Goal: Task Accomplishment & Management: Complete application form

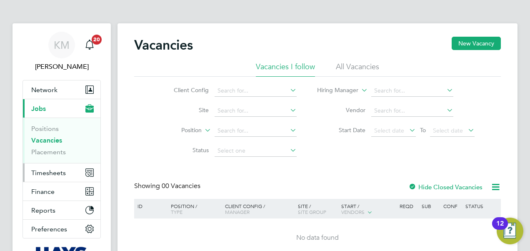
click at [44, 174] on span "Timesheets" at bounding box center [48, 173] width 35 height 8
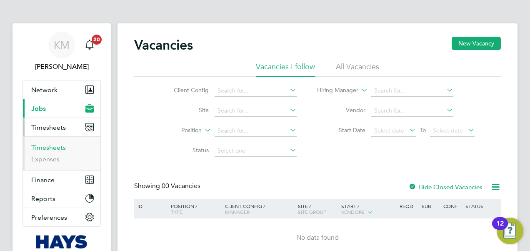
click at [51, 147] on link "Timesheets" at bounding box center [48, 147] width 35 height 8
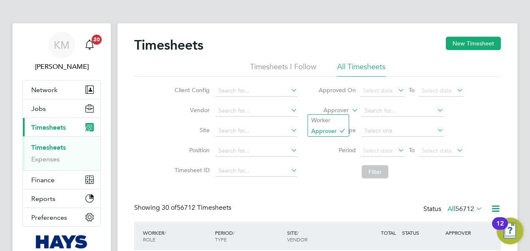
click at [350, 112] on icon at bounding box center [350, 107] width 0 height 7
click at [342, 120] on li "Worker" at bounding box center [328, 120] width 41 height 11
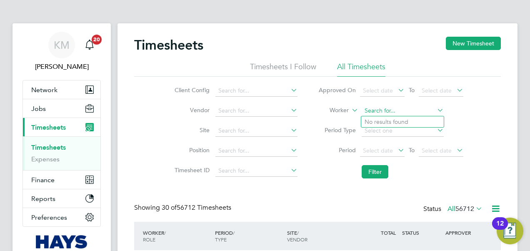
click at [376, 113] on input at bounding box center [403, 111] width 82 height 12
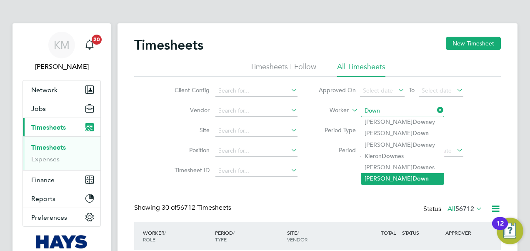
click at [379, 177] on li "Nicholas Down" at bounding box center [402, 178] width 82 height 11
type input "Nicholas Down"
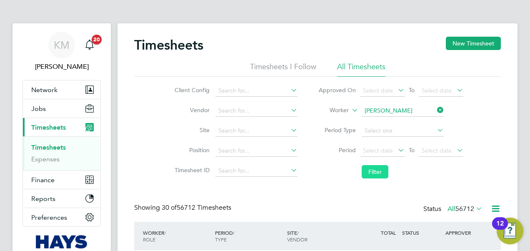
click at [374, 172] on button "Filter" at bounding box center [375, 171] width 27 height 13
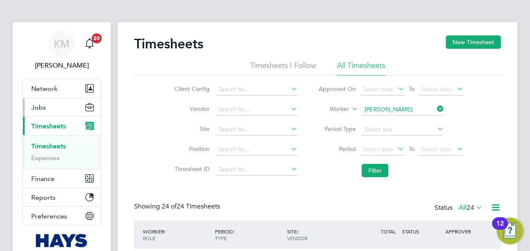
click at [42, 105] on span "Jobs" at bounding box center [38, 107] width 15 height 8
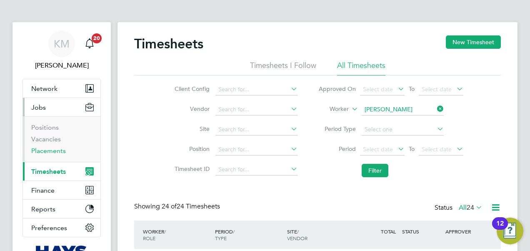
click at [47, 147] on link "Placements" at bounding box center [48, 151] width 35 height 8
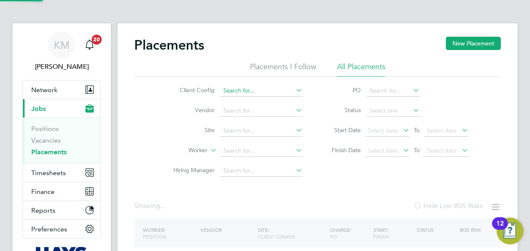
click at [244, 89] on input at bounding box center [261, 91] width 82 height 12
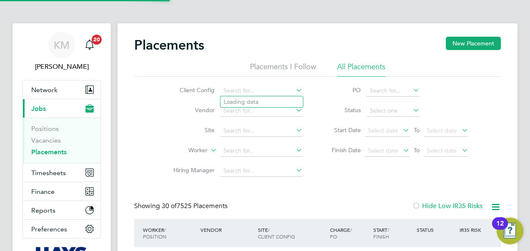
scroll to position [24, 72]
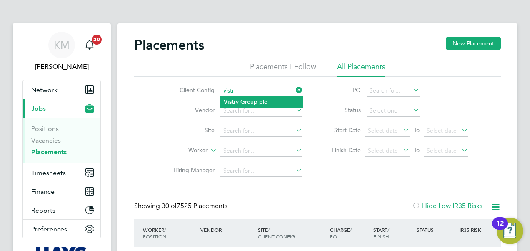
click at [257, 98] on li "Vistr y Group plc" at bounding box center [261, 101] width 82 height 11
type input "Vistry Group plc"
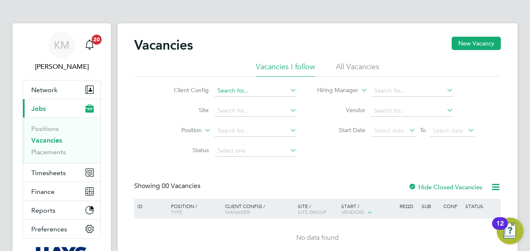
click at [242, 89] on input at bounding box center [256, 91] width 82 height 12
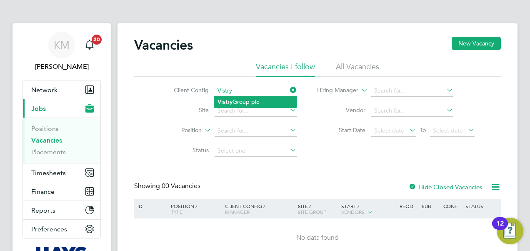
click at [233, 97] on li "Vistry Group plc" at bounding box center [255, 101] width 82 height 11
type input "Vistry Group plc"
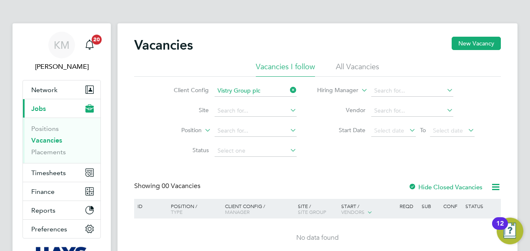
click at [350, 69] on li "All Vacancies" at bounding box center [357, 69] width 43 height 15
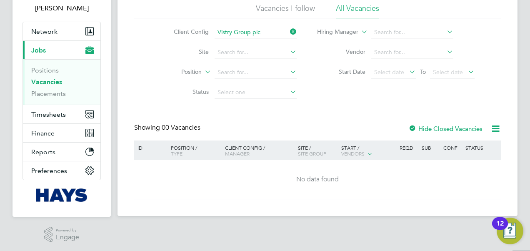
scroll to position [59, 0]
click at [42, 92] on link "Placements" at bounding box center [48, 93] width 35 height 8
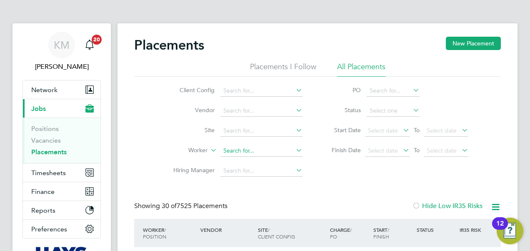
click at [237, 151] on input at bounding box center [261, 151] width 82 height 12
type input "[PERSON_NAME]"
click at [45, 91] on span "Network" at bounding box center [44, 90] width 26 height 8
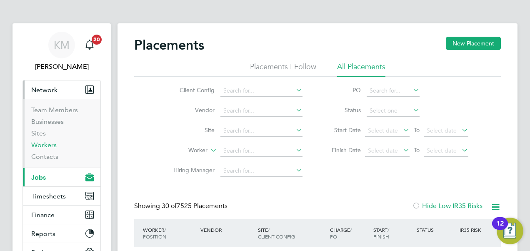
click at [47, 142] on link "Workers" at bounding box center [43, 145] width 25 height 8
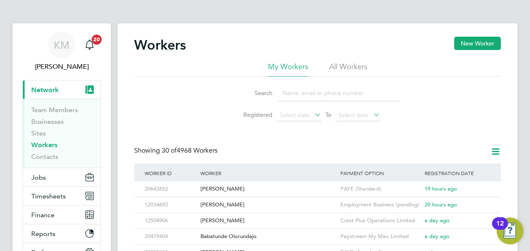
click at [343, 62] on li "All Workers" at bounding box center [348, 69] width 38 height 15
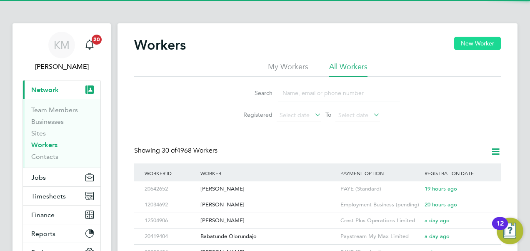
click at [475, 38] on button "New Worker" at bounding box center [477, 43] width 47 height 13
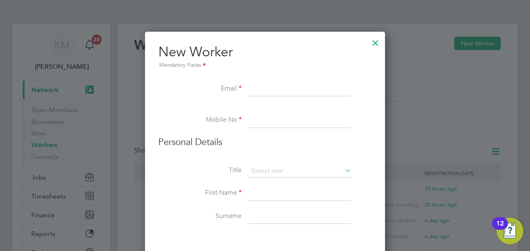
click at [261, 90] on input at bounding box center [299, 89] width 103 height 15
paste input "[EMAIL_ADDRESS][DOMAIN_NAME]"
type input "[EMAIL_ADDRESS][DOMAIN_NAME]"
click at [265, 119] on input at bounding box center [299, 120] width 103 height 15
type input "07533188746"
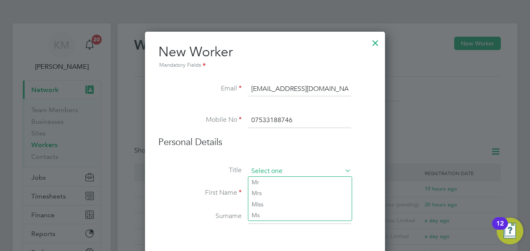
click at [276, 167] on input at bounding box center [299, 171] width 103 height 12
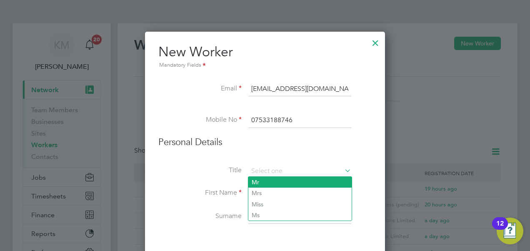
click at [275, 182] on li "Mr" at bounding box center [299, 182] width 103 height 11
type input "Mr"
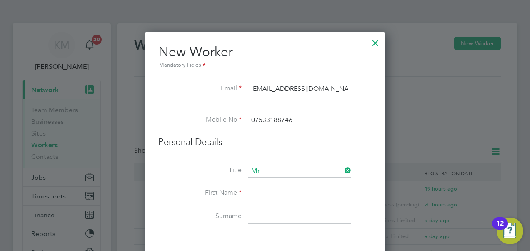
click at [270, 191] on input at bounding box center [299, 193] width 103 height 15
type input "[PERSON_NAME]"
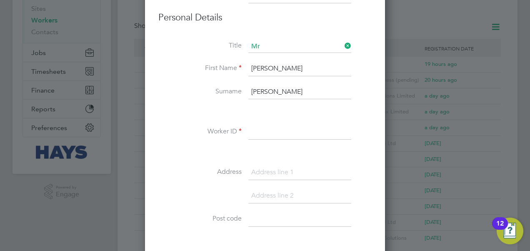
type input "[PERSON_NAME]"
click at [272, 126] on input at bounding box center [299, 132] width 103 height 15
type input "20690841"
click at [267, 167] on input at bounding box center [299, 172] width 103 height 15
click at [267, 172] on input at bounding box center [299, 172] width 103 height 15
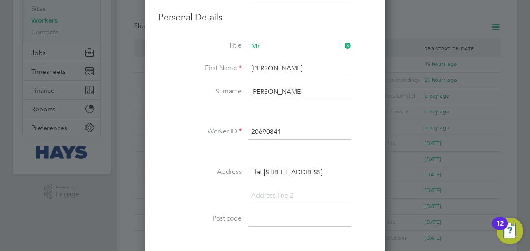
type input "Flat [STREET_ADDRESS]"
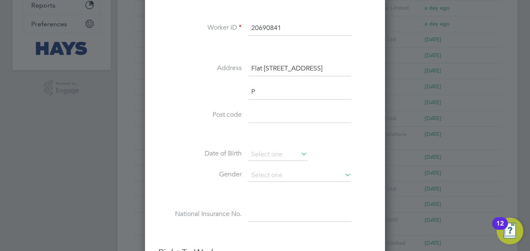
scroll to position [767, 240]
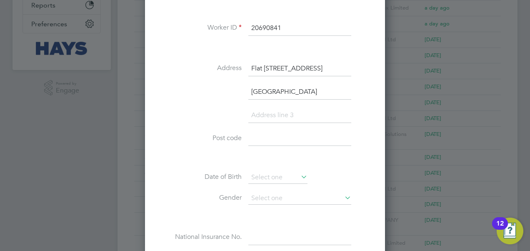
type input "[GEOGRAPHIC_DATA]"
type input "PL1 3FG"
click at [257, 174] on input at bounding box center [277, 177] width 59 height 12
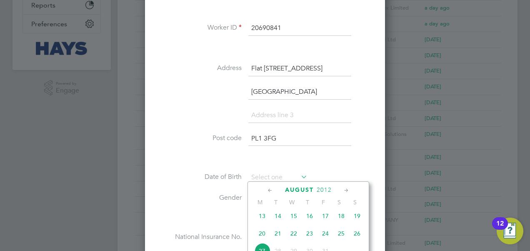
click at [323, 189] on span "2012" at bounding box center [324, 189] width 15 height 7
click at [281, 232] on span "1999" at bounding box center [278, 232] width 16 height 16
drag, startPoint x: 525, startPoint y: 112, endPoint x: 526, endPoint y: 120, distance: 8.5
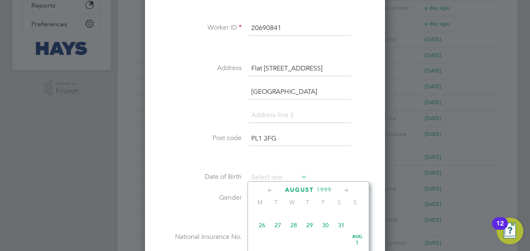
click at [526, 120] on div at bounding box center [265, 125] width 530 height 251
click at [327, 207] on li "Gender" at bounding box center [264, 202] width 213 height 21
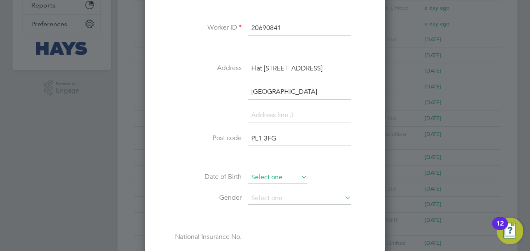
click at [268, 173] on input at bounding box center [277, 177] width 59 height 12
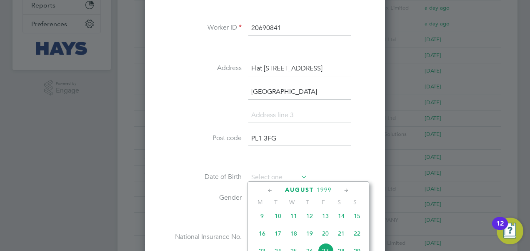
click at [347, 190] on icon at bounding box center [346, 190] width 8 height 9
click at [327, 237] on span "8" at bounding box center [325, 231] width 16 height 16
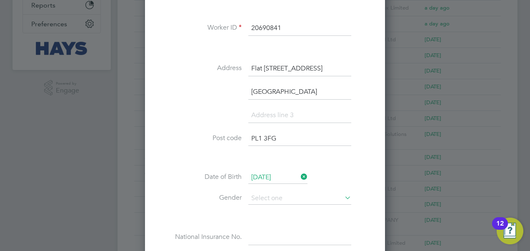
click at [259, 172] on input "[DATE]" at bounding box center [277, 177] width 59 height 12
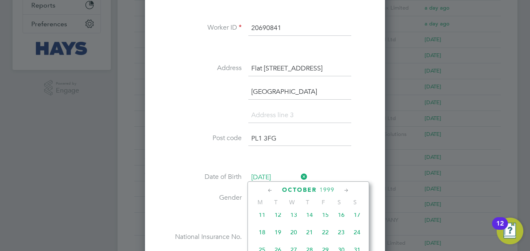
scroll to position [310, 0]
click at [357, 245] on span "24" at bounding box center [357, 245] width 16 height 16
type input "[DATE]"
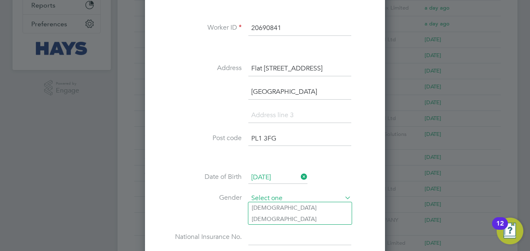
click at [268, 195] on input at bounding box center [299, 198] width 103 height 12
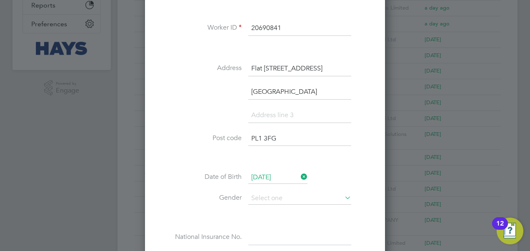
click at [268, 205] on li "[DEMOGRAPHIC_DATA]" at bounding box center [299, 207] width 103 height 11
type input "[DEMOGRAPHIC_DATA]"
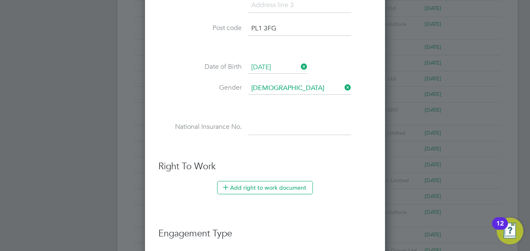
scroll to position [353, 0]
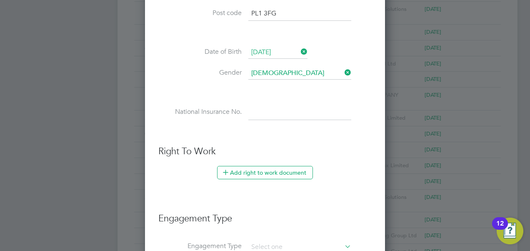
click at [255, 112] on input at bounding box center [299, 112] width 103 height 15
click at [291, 109] on input at bounding box center [299, 112] width 103 height 15
type input "PE 89 61 70 C"
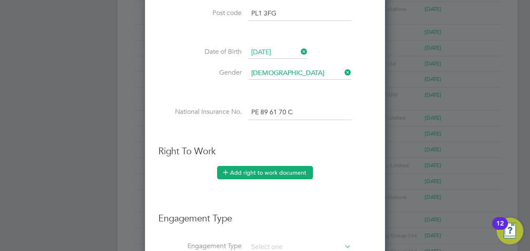
click at [282, 171] on button "Add right to work document" at bounding box center [265, 172] width 96 height 13
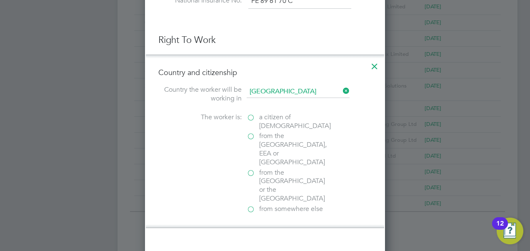
scroll to position [478, 0]
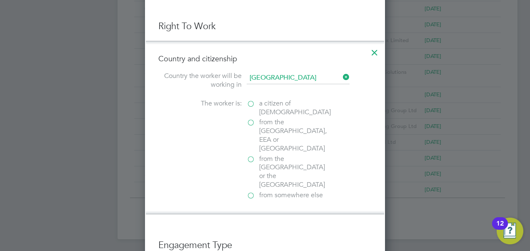
click at [250, 100] on label "a citizen of [DEMOGRAPHIC_DATA]" at bounding box center [288, 107] width 83 height 17
click at [0, 0] on input "a citizen of [DEMOGRAPHIC_DATA]" at bounding box center [0, 0] width 0 height 0
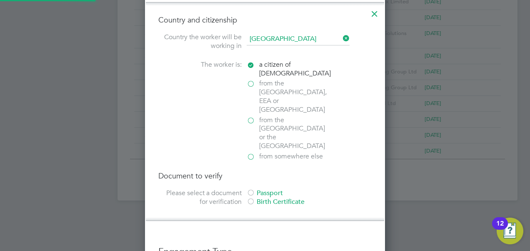
scroll to position [562, 0]
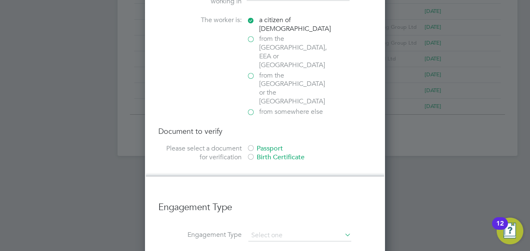
click at [253, 145] on div at bounding box center [251, 149] width 8 height 8
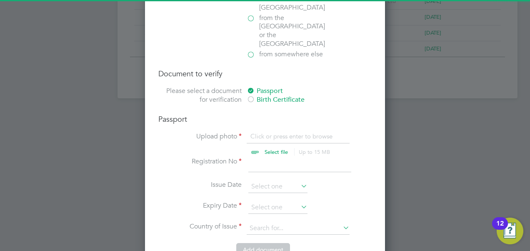
scroll to position [645, 0]
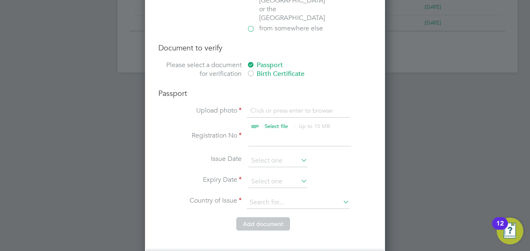
click at [273, 106] on input "file" at bounding box center [284, 118] width 131 height 25
click at [266, 106] on input "file" at bounding box center [284, 118] width 131 height 25
type input "C:\fakepath\B [PERSON_NAME] PP.pdf"
click at [278, 131] on input at bounding box center [299, 138] width 103 height 15
type input "556533705"
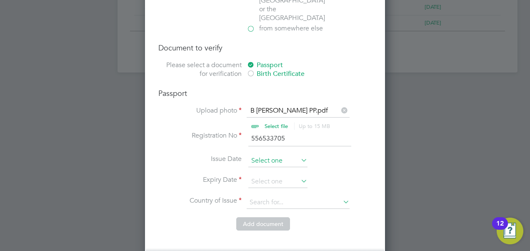
click at [262, 155] on input at bounding box center [277, 161] width 59 height 12
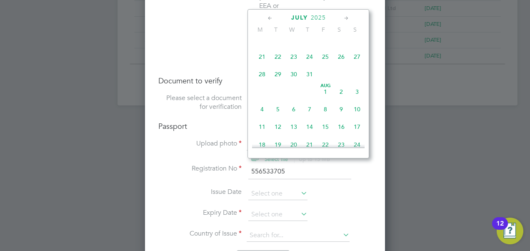
scroll to position [562, 0]
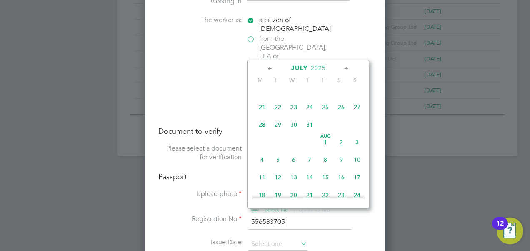
click at [319, 66] on span "2025" at bounding box center [318, 68] width 15 height 7
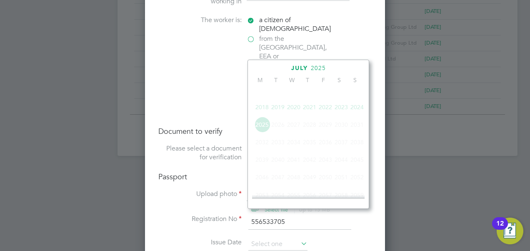
scroll to position [218, 0]
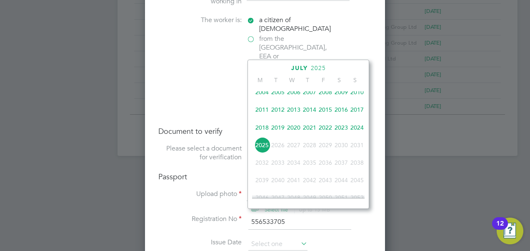
click at [280, 130] on span "2019" at bounding box center [278, 128] width 16 height 16
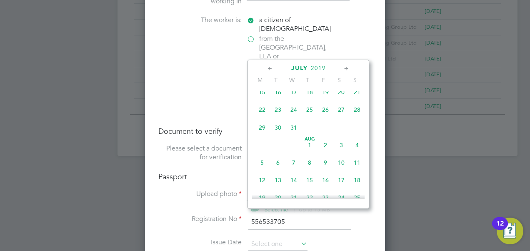
click at [270, 67] on icon at bounding box center [270, 68] width 8 height 9
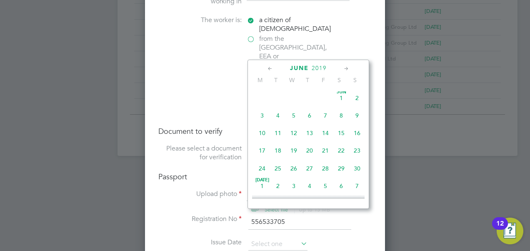
click at [270, 67] on icon at bounding box center [270, 68] width 8 height 9
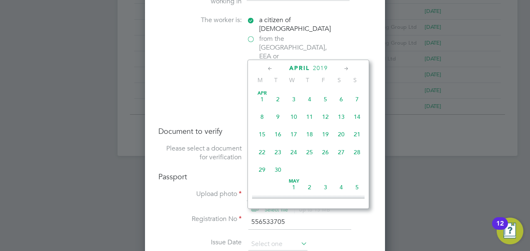
click at [270, 67] on icon at bounding box center [270, 68] width 8 height 9
click at [327, 113] on span "8" at bounding box center [325, 117] width 16 height 16
type input "[DATE]"
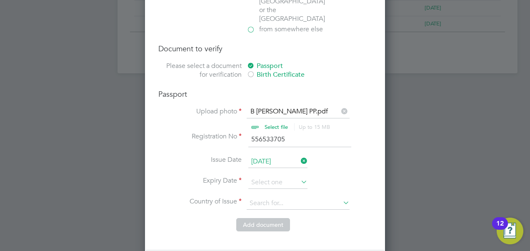
scroll to position [645, 0]
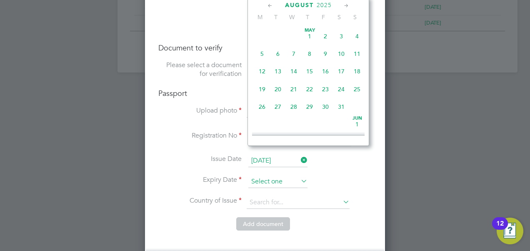
click at [279, 175] on input at bounding box center [277, 181] width 59 height 12
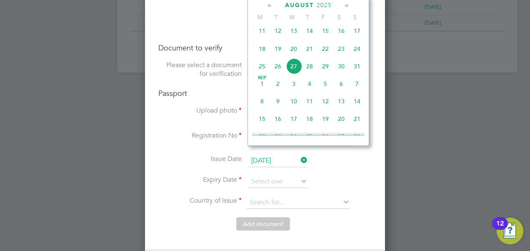
click at [327, 6] on span "2025" at bounding box center [324, 5] width 15 height 7
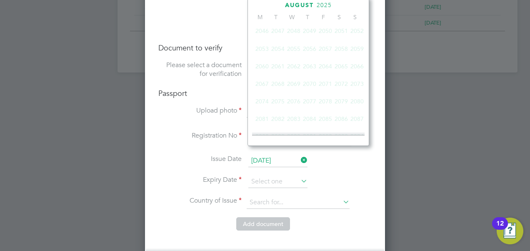
scroll to position [218, 0]
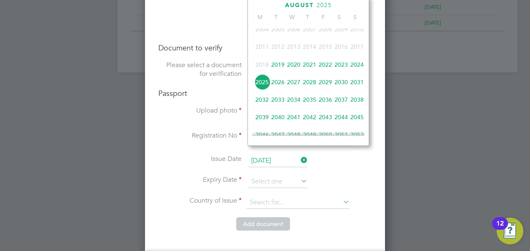
click at [326, 83] on span "2029" at bounding box center [325, 82] width 16 height 16
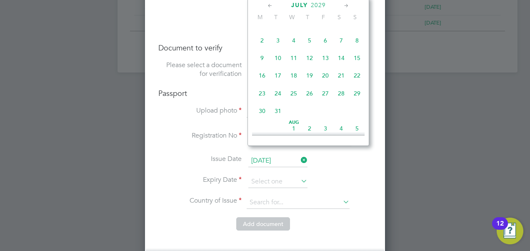
scroll to position [176, 0]
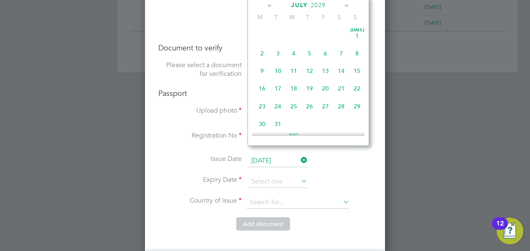
click at [266, 5] on icon at bounding box center [270, 5] width 8 height 9
click at [267, 5] on icon at bounding box center [270, 5] width 8 height 9
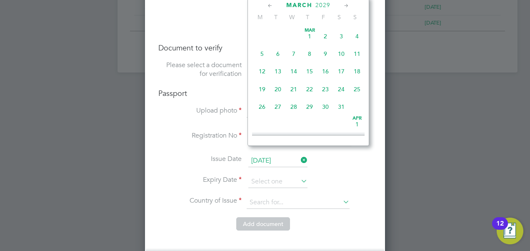
click at [312, 52] on span "8" at bounding box center [310, 54] width 16 height 16
type input "[DATE]"
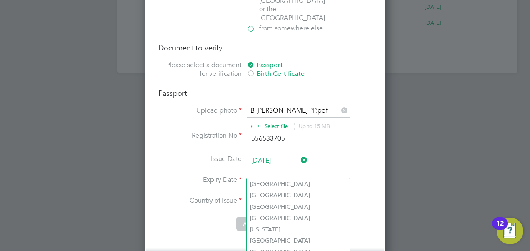
click at [313, 196] on input at bounding box center [298, 202] width 103 height 12
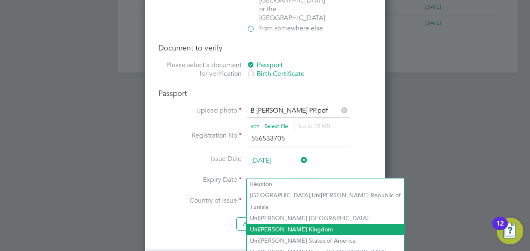
click at [274, 225] on li "Uni [PERSON_NAME] Kingdom" at bounding box center [325, 229] width 157 height 11
type input "[GEOGRAPHIC_DATA]"
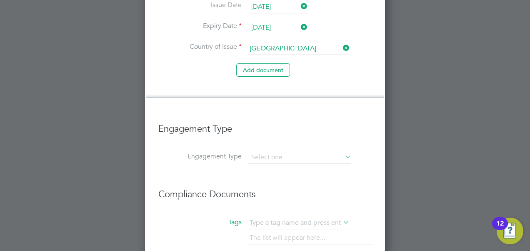
scroll to position [853, 0]
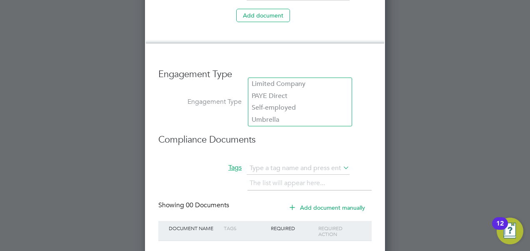
click at [287, 97] on input at bounding box center [299, 103] width 103 height 12
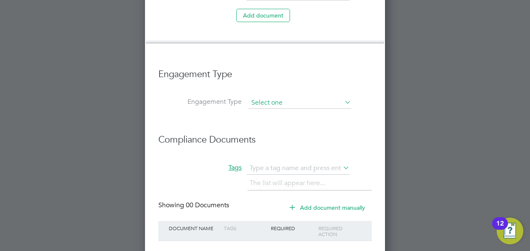
click at [257, 97] on input at bounding box center [299, 103] width 103 height 12
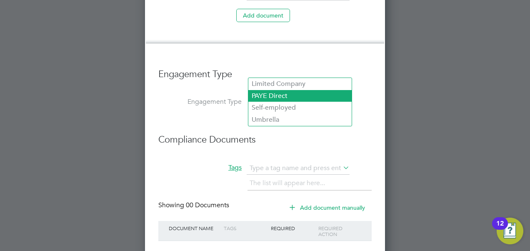
click at [270, 97] on li "PAYE Direct" at bounding box center [299, 96] width 103 height 12
type input "PAYE Direct"
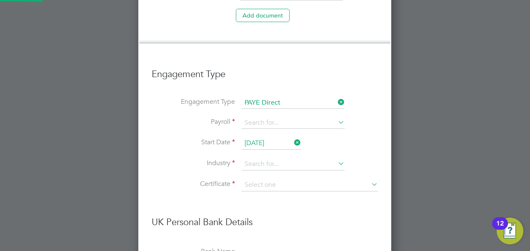
scroll to position [1337, 253]
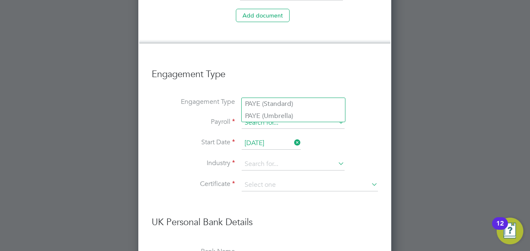
click at [270, 117] on input at bounding box center [293, 123] width 103 height 12
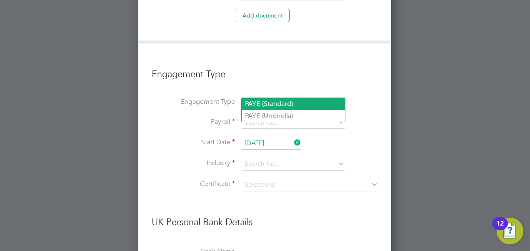
click at [272, 102] on li "PAYE (Standard)" at bounding box center [293, 104] width 103 height 12
type input "PAYE (Standard)"
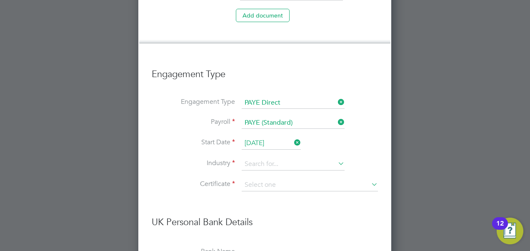
click at [257, 137] on input "[DATE]" at bounding box center [271, 143] width 59 height 12
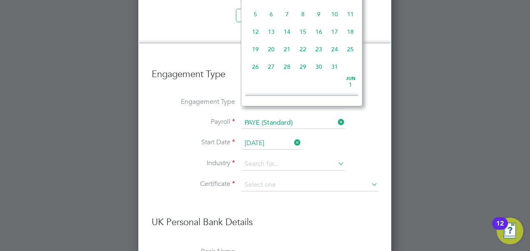
scroll to position [322, 0]
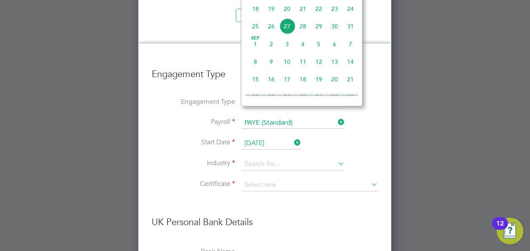
click at [302, 10] on span "21" at bounding box center [303, 9] width 16 height 16
type input "[DATE]"
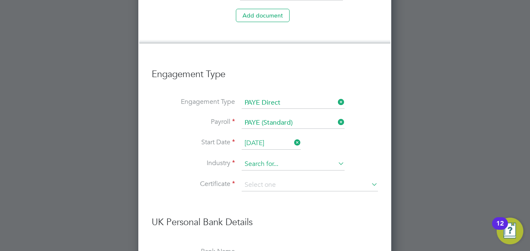
click at [287, 158] on input at bounding box center [293, 164] width 103 height 12
click at [276, 200] on li "Construction" at bounding box center [293, 200] width 103 height 11
type input "Construction"
click at [272, 179] on input at bounding box center [310, 185] width 136 height 12
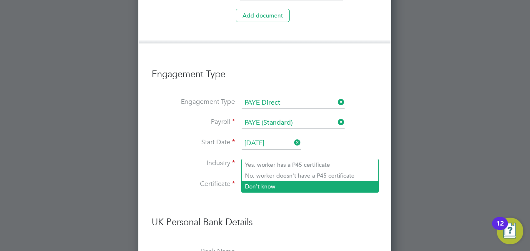
click at [275, 187] on li "Don't know" at bounding box center [310, 186] width 137 height 11
type input "Don't know"
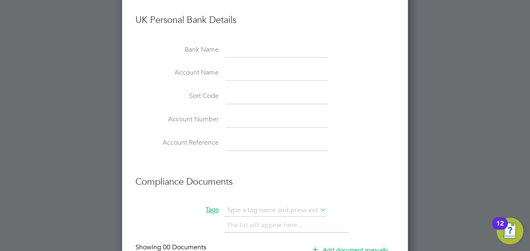
scroll to position [1159, 0]
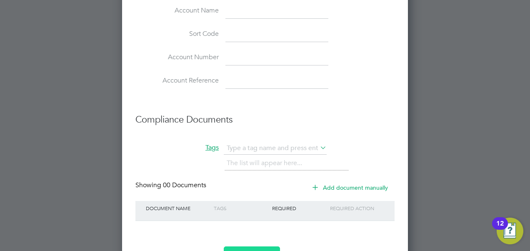
click at [249, 246] on button "Register Worker" at bounding box center [252, 252] width 56 height 13
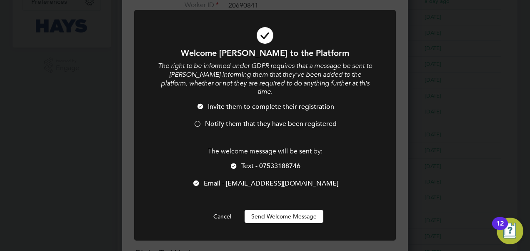
click at [272, 210] on button "Send Welcome Message" at bounding box center [284, 216] width 79 height 13
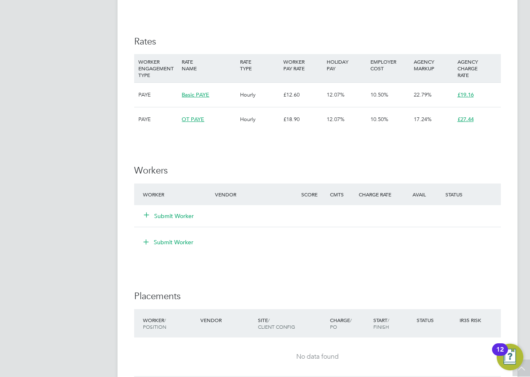
scroll to position [500, 0]
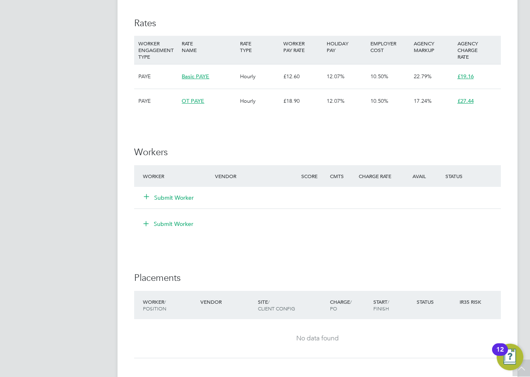
click at [168, 197] on button "Submit Worker" at bounding box center [169, 198] width 50 height 8
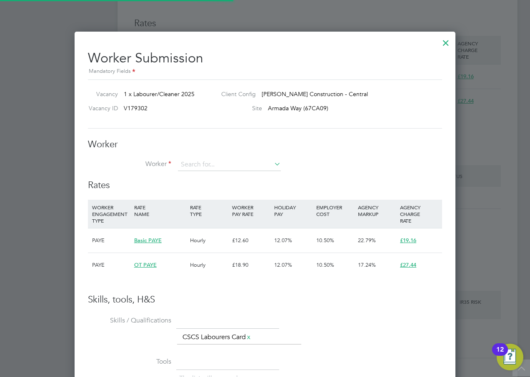
scroll to position [25, 57]
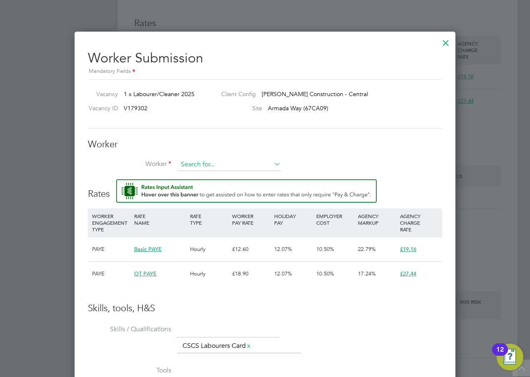
click at [246, 161] on input at bounding box center [229, 165] width 103 height 12
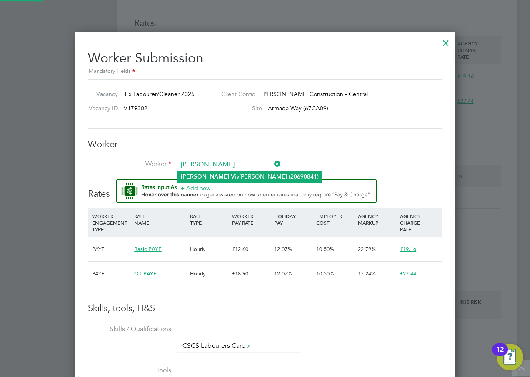
type input "Bradley Viv"
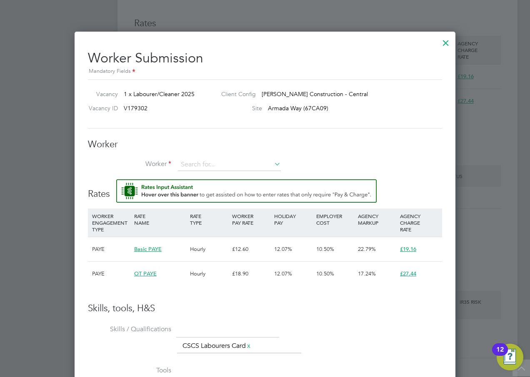
click at [223, 177] on li "Worker" at bounding box center [265, 169] width 354 height 21
click at [217, 165] on input at bounding box center [229, 165] width 103 height 12
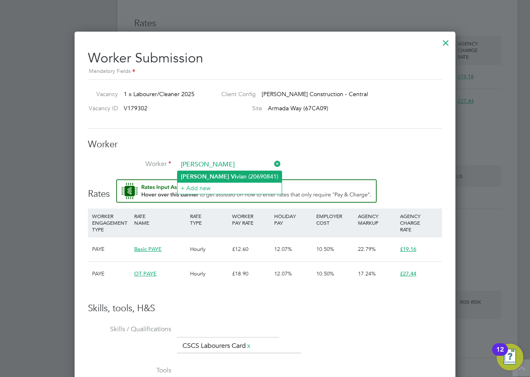
click at [219, 174] on li "Bradley Vi vian (20690841)" at bounding box center [229, 176] width 104 height 11
type input "Bradley Vivian (20690841)"
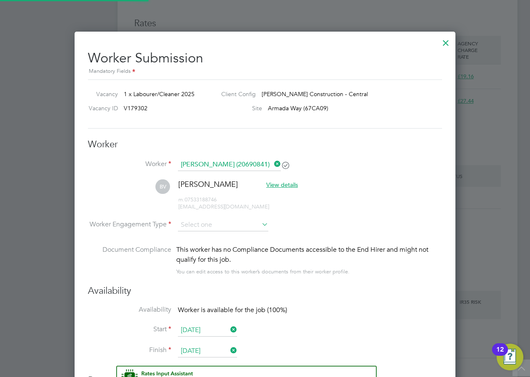
scroll to position [4, 4]
click at [222, 224] on input at bounding box center [223, 226] width 90 height 12
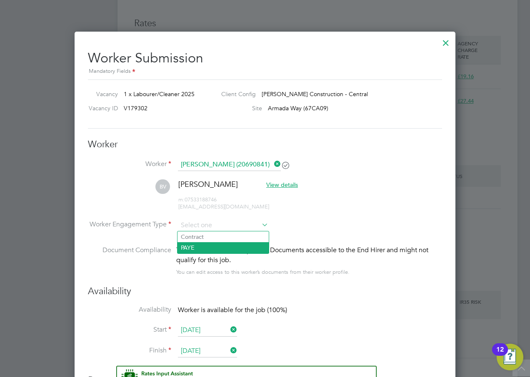
click at [197, 248] on li "PAYE" at bounding box center [222, 247] width 91 height 11
type input "PAYE"
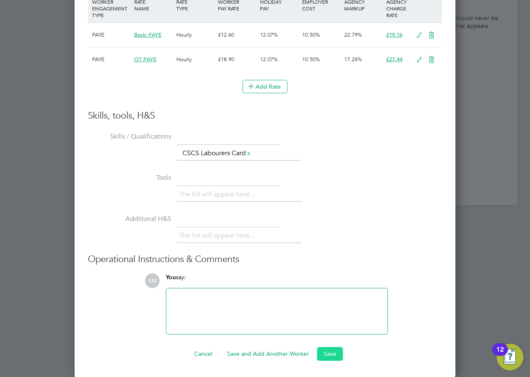
click at [328, 356] on button "Save" at bounding box center [330, 353] width 26 height 13
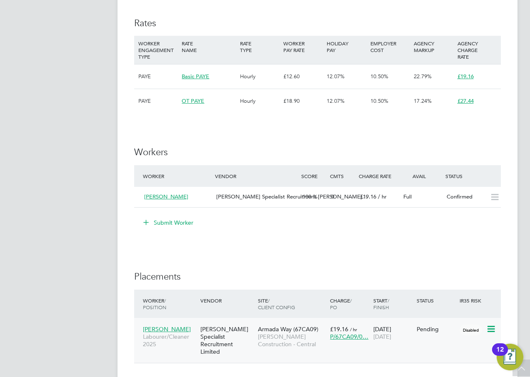
click at [219, 332] on div "[PERSON_NAME] Specialist Recruitment Limited" at bounding box center [226, 341] width 57 height 39
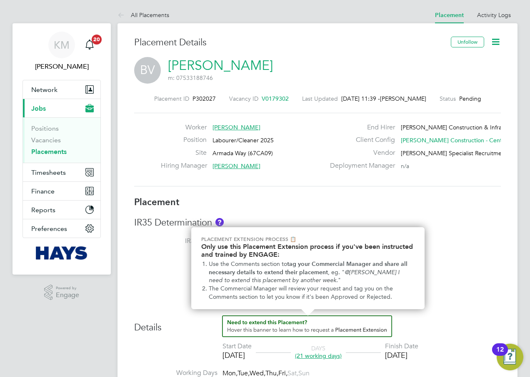
click at [475, 221] on h3 "IR35 Determination" at bounding box center [317, 223] width 367 height 12
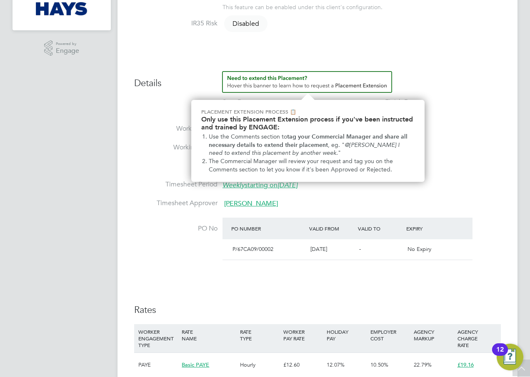
scroll to position [208, 0]
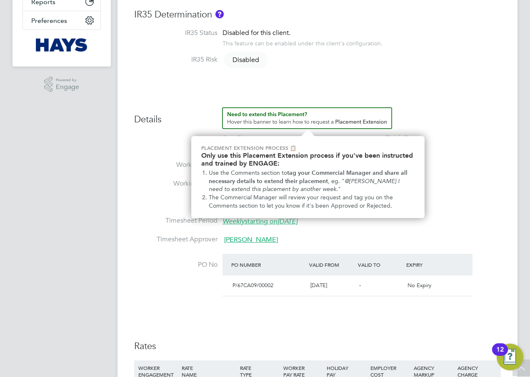
click at [485, 186] on li "Working Hours 08:00 - 18:00 10.00hrs" at bounding box center [317, 189] width 367 height 19
click at [322, 177] on li "Use the Comments section to tag your Commercial Manager and share all necessary…" at bounding box center [312, 181] width 206 height 25
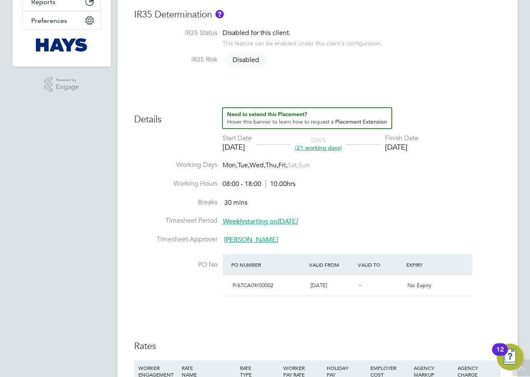
click at [372, 93] on div "Placement IR35 Determination IR35 Status Disabled for this client. This feature…" at bounding box center [317, 217] width 367 height 458
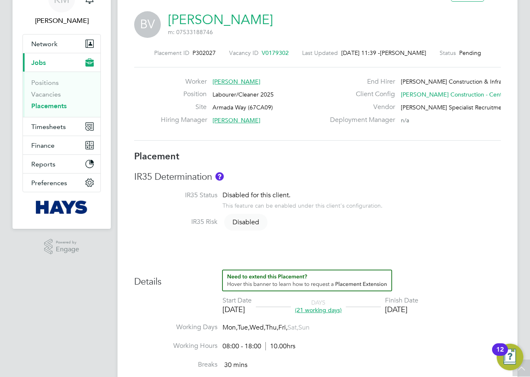
scroll to position [0, 0]
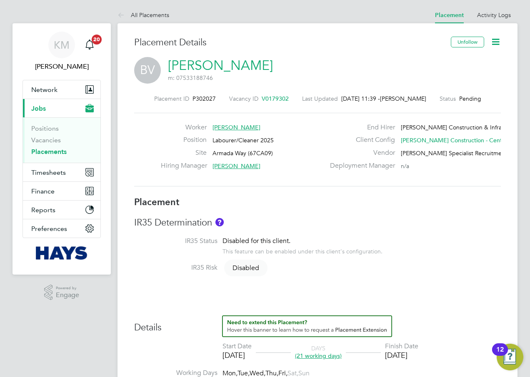
click at [497, 37] on icon at bounding box center [495, 42] width 10 height 10
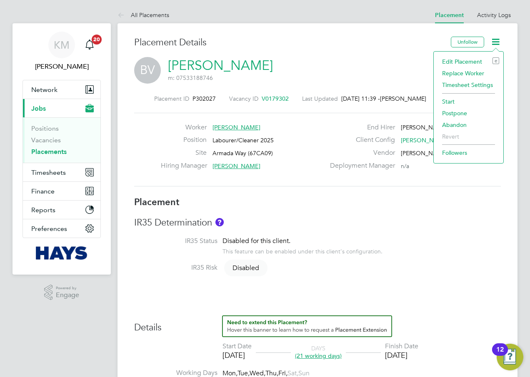
click at [451, 100] on li "Start" at bounding box center [468, 102] width 61 height 12
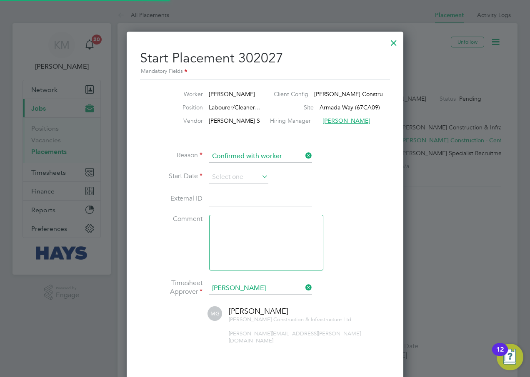
scroll to position [8, 103]
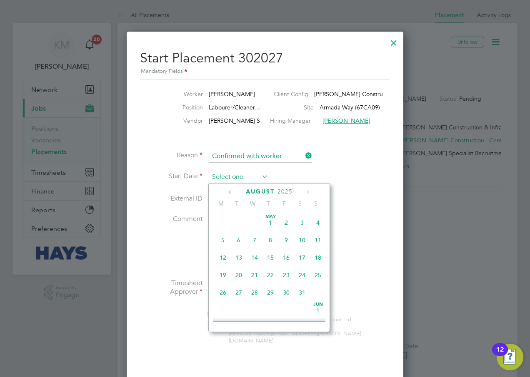
click at [213, 176] on input at bounding box center [238, 177] width 59 height 12
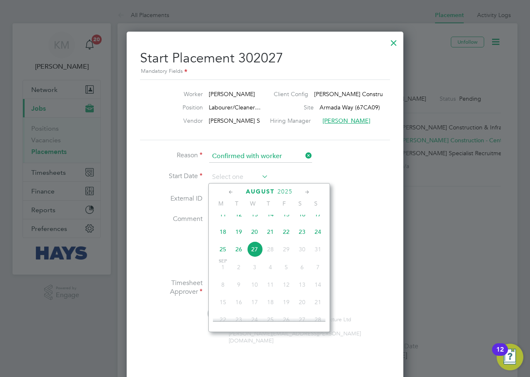
click at [271, 238] on span "21" at bounding box center [270, 232] width 16 height 16
type input "[DATE]"
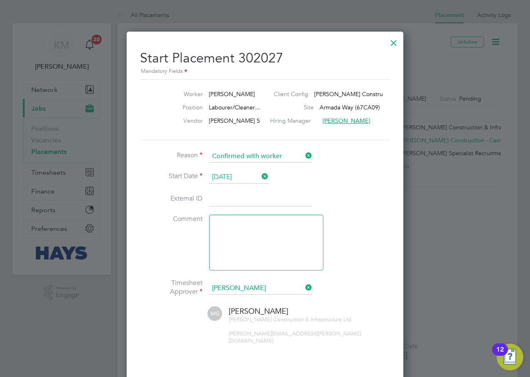
click at [233, 193] on input at bounding box center [260, 199] width 103 height 15
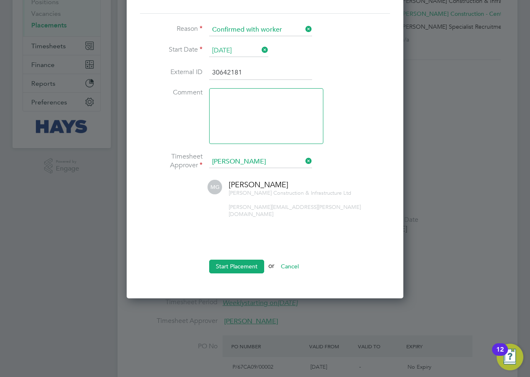
scroll to position [167, 0]
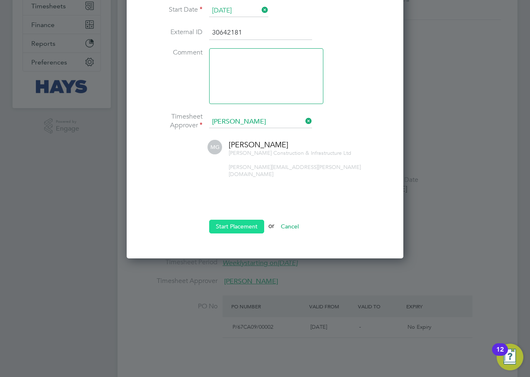
type input "30642181"
click at [230, 220] on button "Start Placement" at bounding box center [236, 226] width 55 height 13
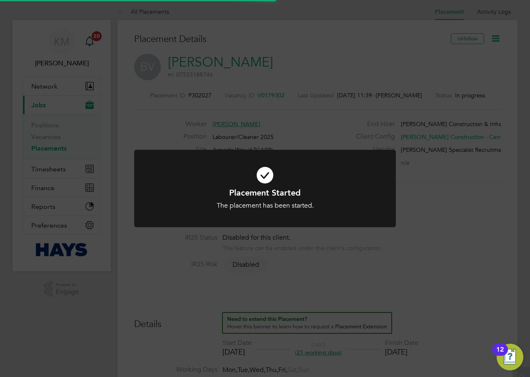
scroll to position [0, 0]
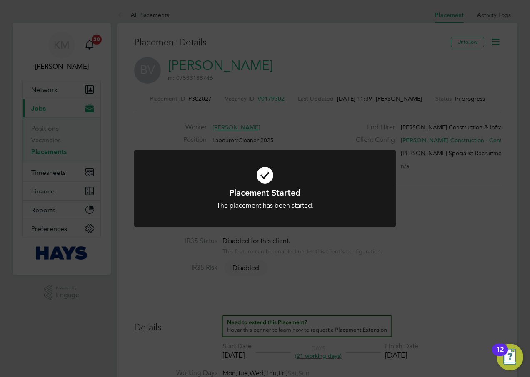
click at [315, 90] on div "Placement Started The placement has been started. Cancel Okay" at bounding box center [265, 188] width 530 height 377
